Goal: Check status: Check status

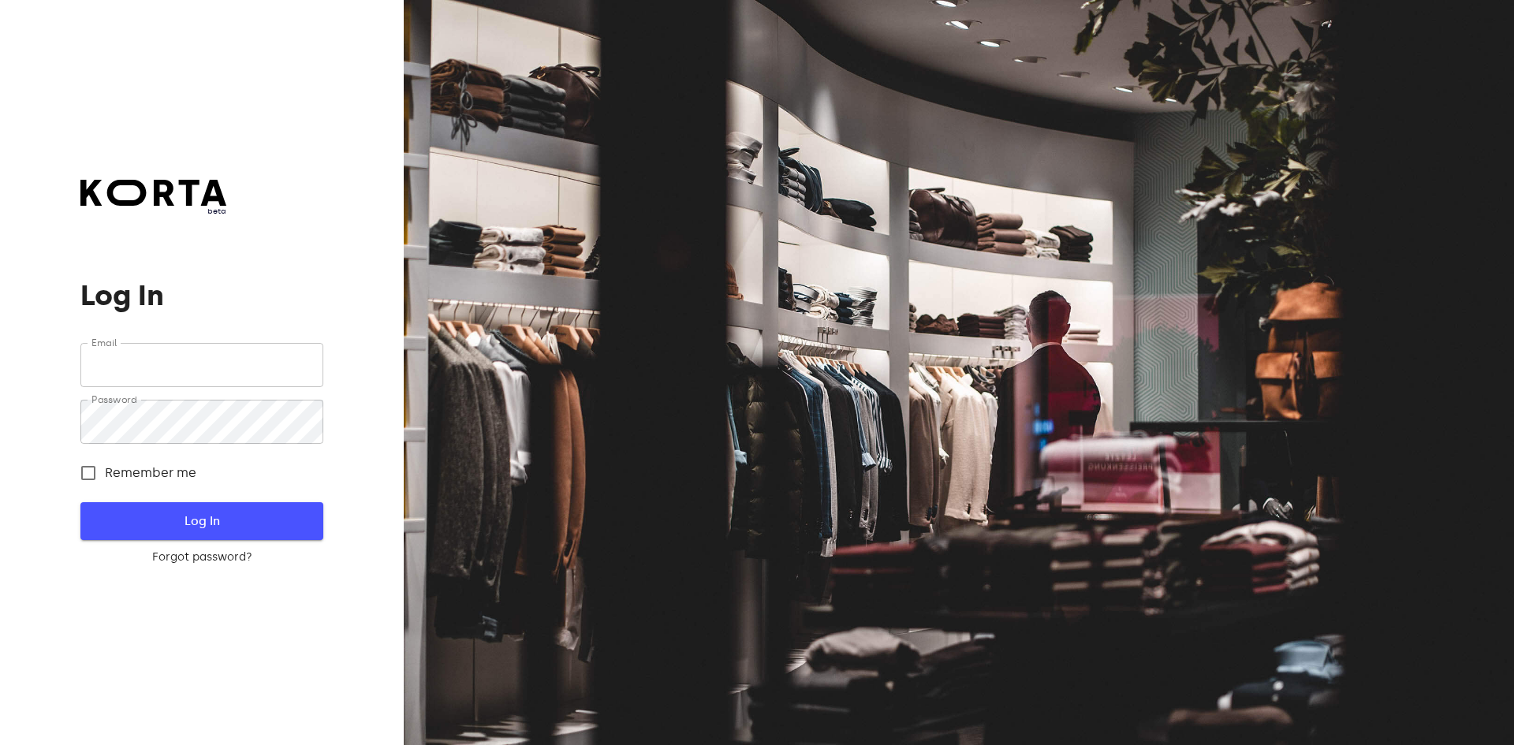
type input "[EMAIL_ADDRESS][DOMAIN_NAME]"
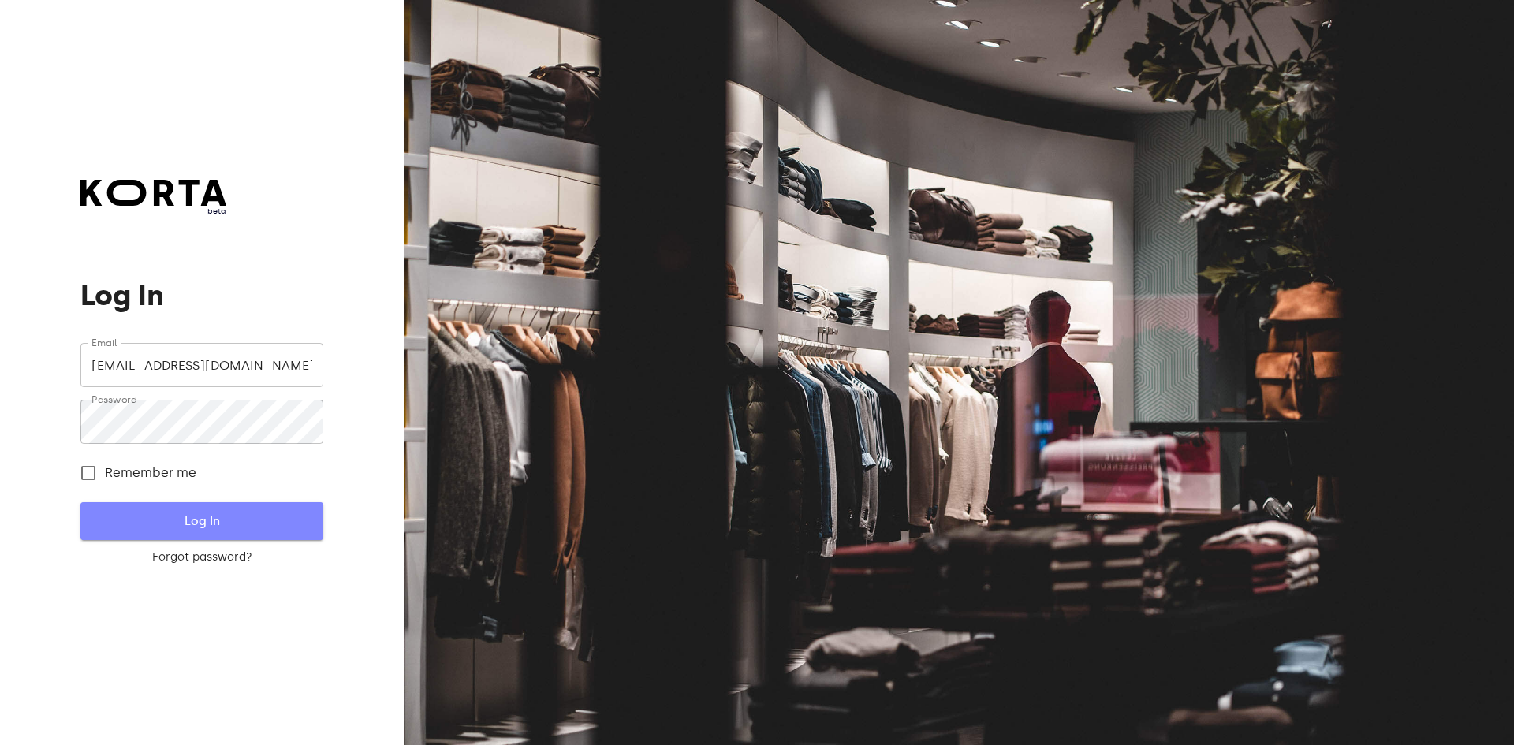
click at [159, 520] on span "Log In" at bounding box center [202, 521] width 192 height 21
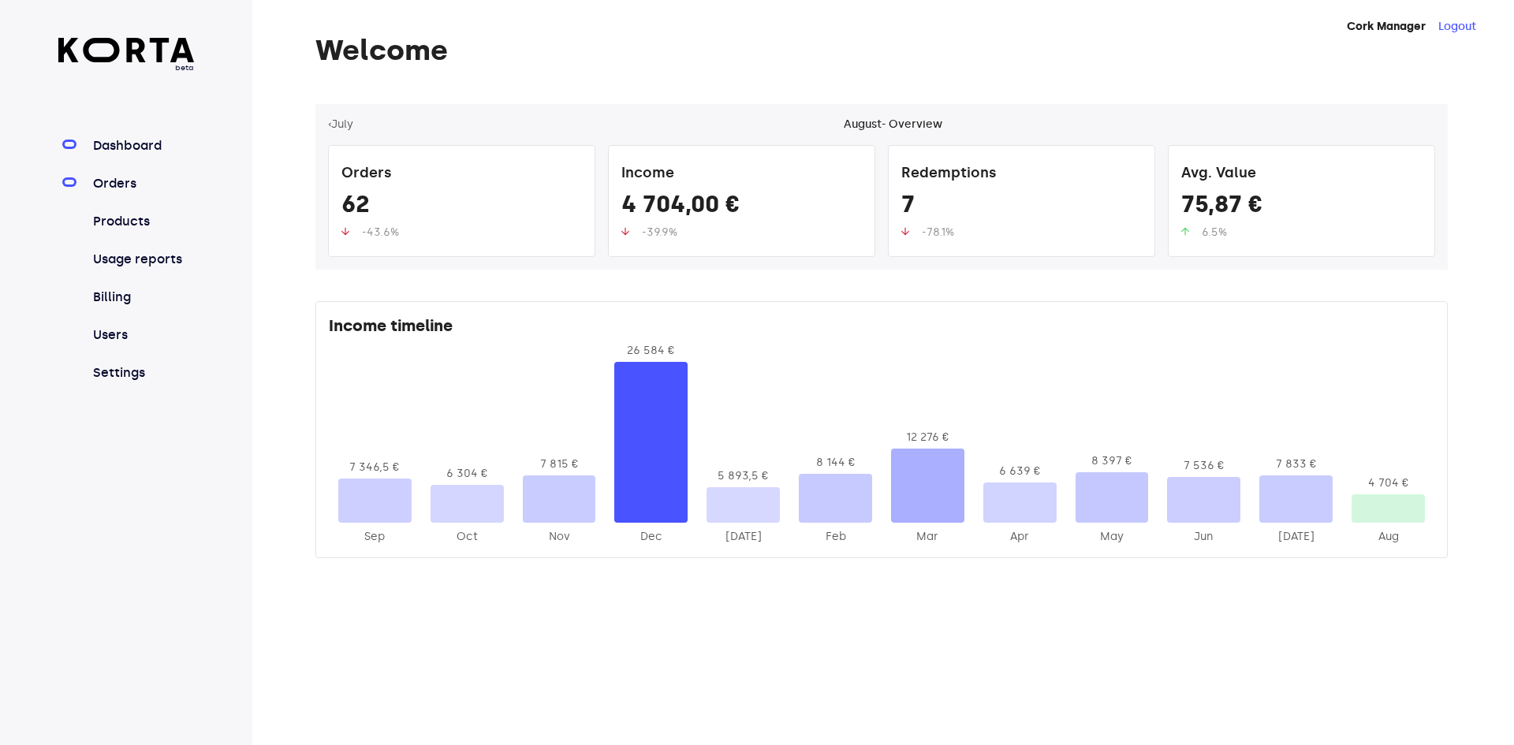
click at [100, 175] on link "Orders" at bounding box center [142, 183] width 105 height 19
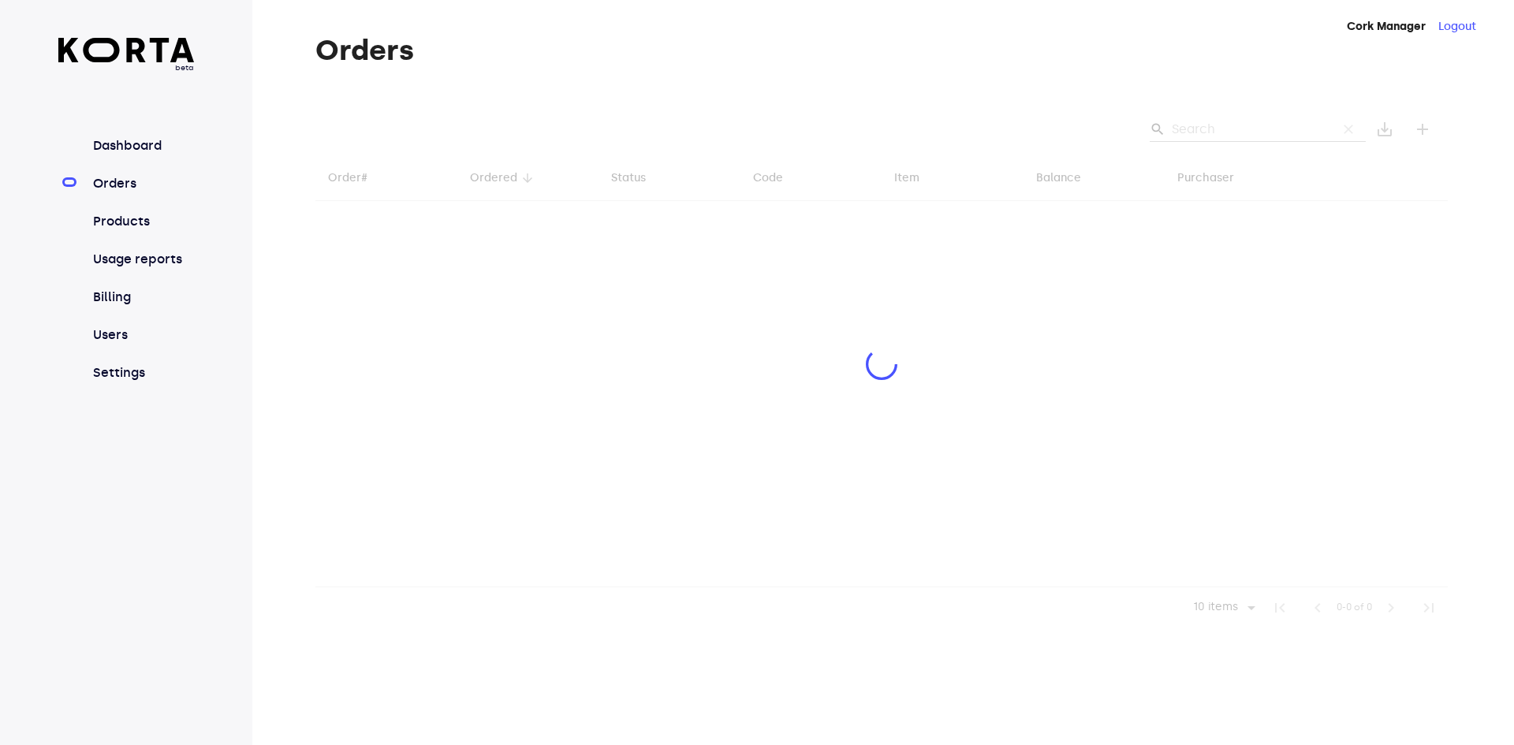
click at [1216, 121] on div at bounding box center [882, 366] width 1133 height 525
click at [1219, 125] on div at bounding box center [882, 366] width 1133 height 525
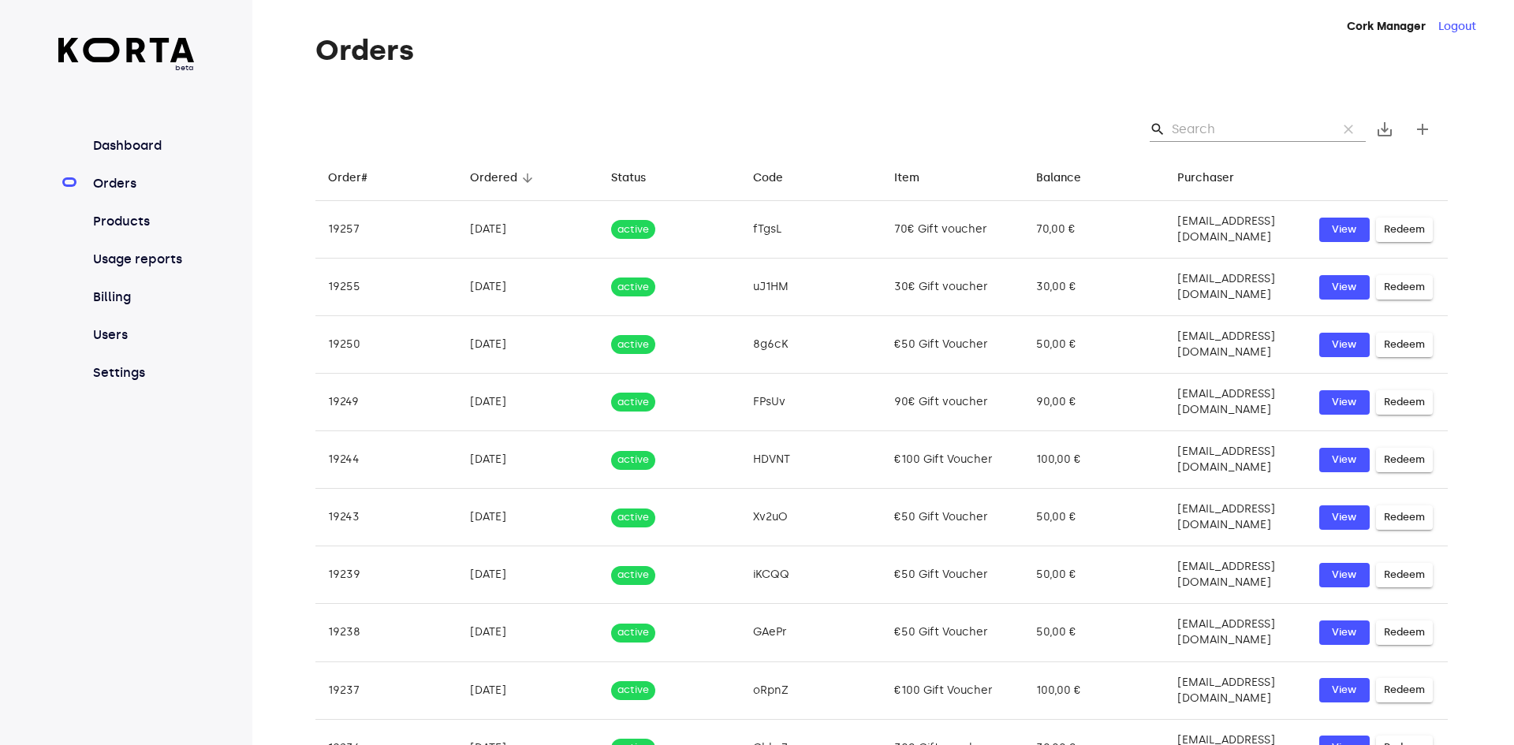
click at [1219, 126] on input "Search" at bounding box center [1248, 129] width 153 height 25
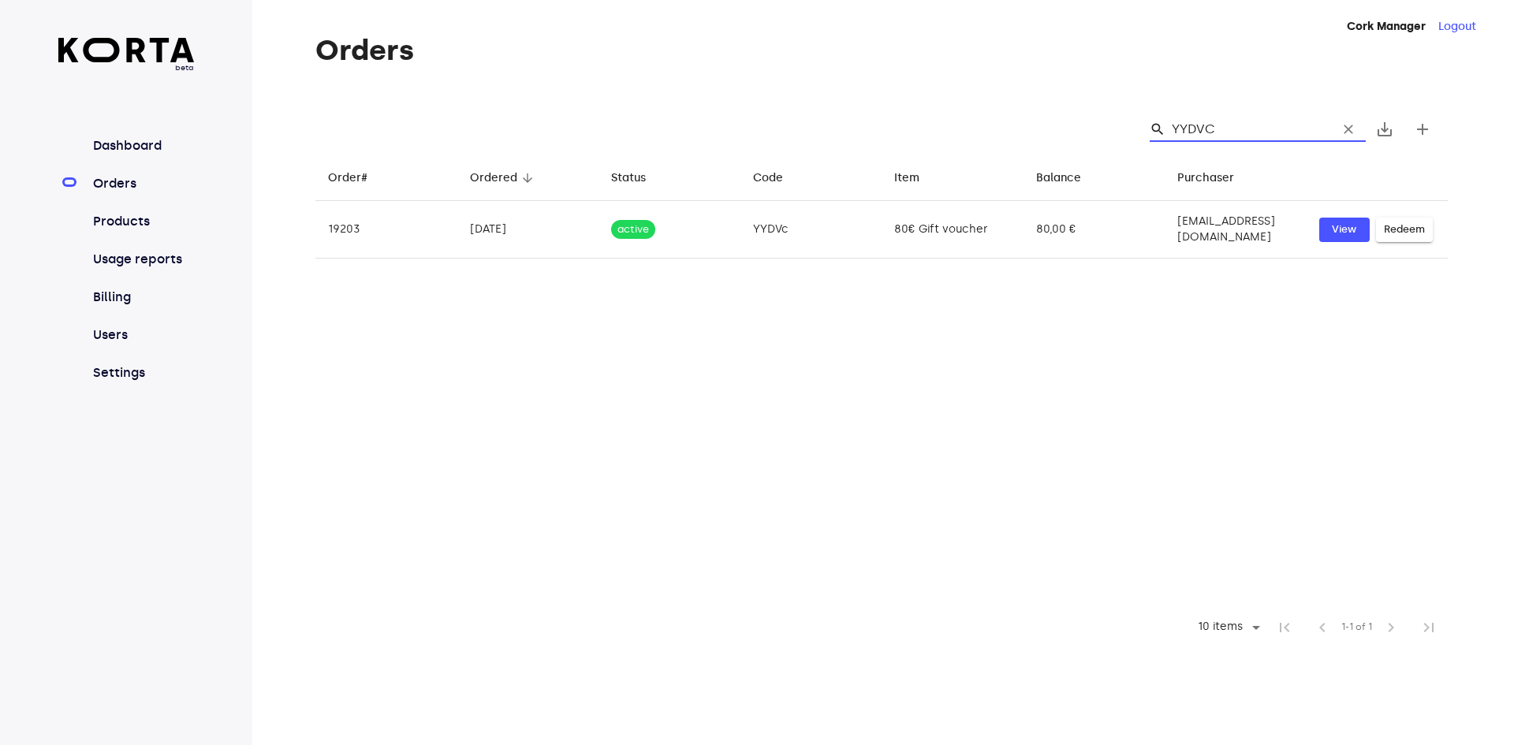
click at [1216, 126] on input "YYDVC" at bounding box center [1248, 129] width 153 height 25
type input "YYDVC"
